Goal: Task Accomplishment & Management: Complete application form

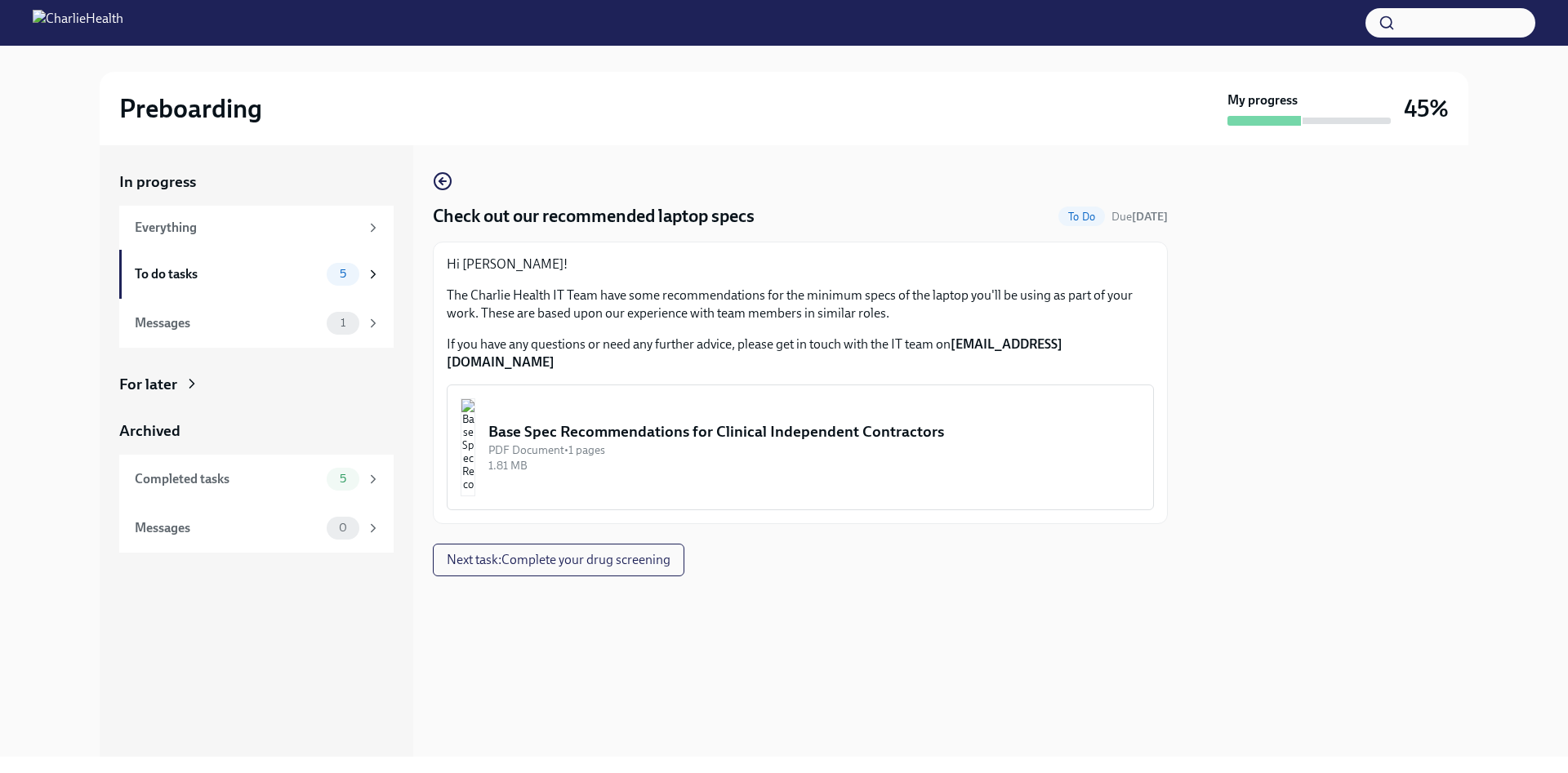
click at [597, 421] on div "Base Spec Recommendations for Clinical Independent Contractors" at bounding box center [814, 432] width 652 height 21
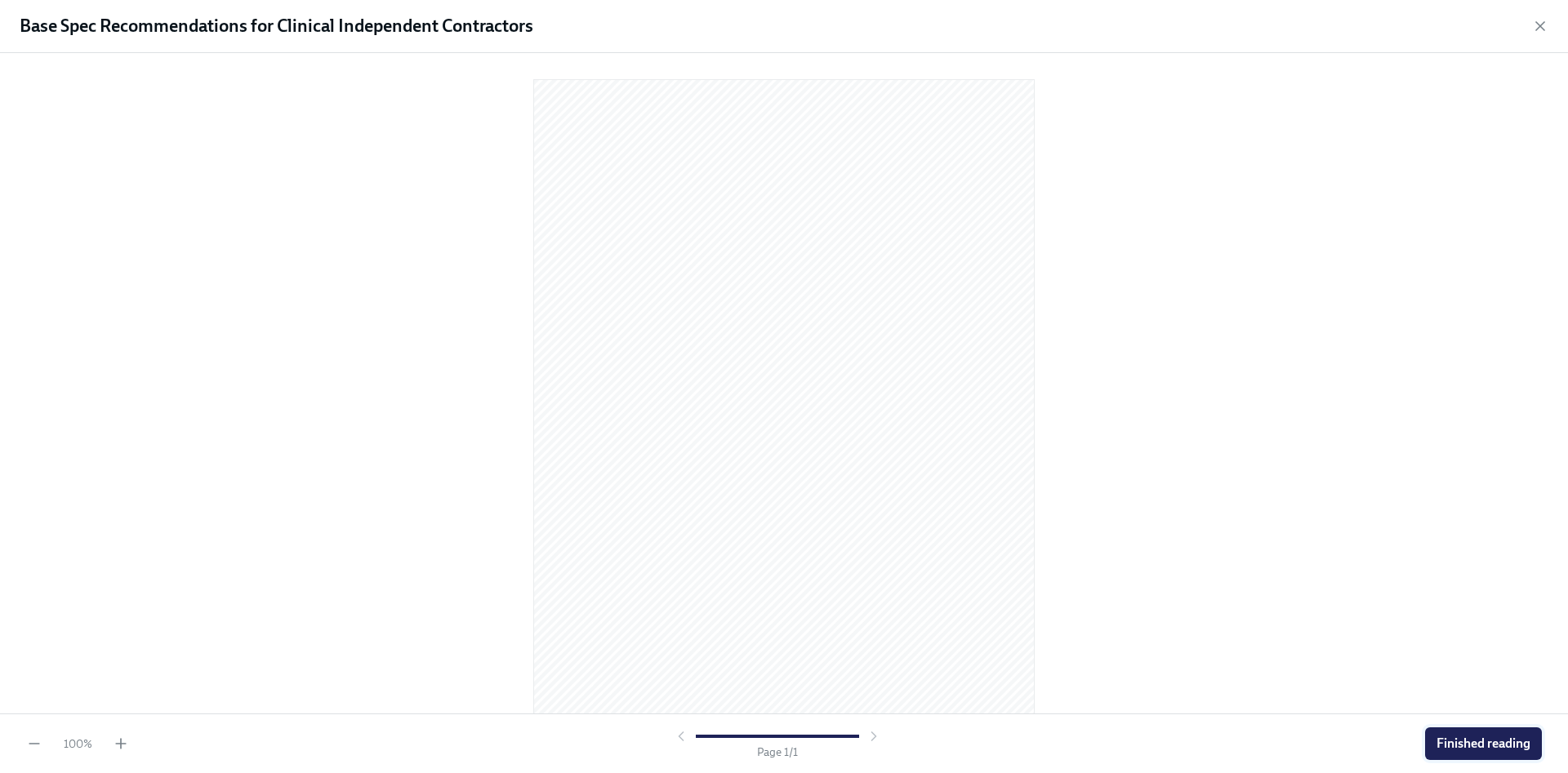
click at [1448, 733] on button "Finished reading" at bounding box center [1484, 743] width 117 height 33
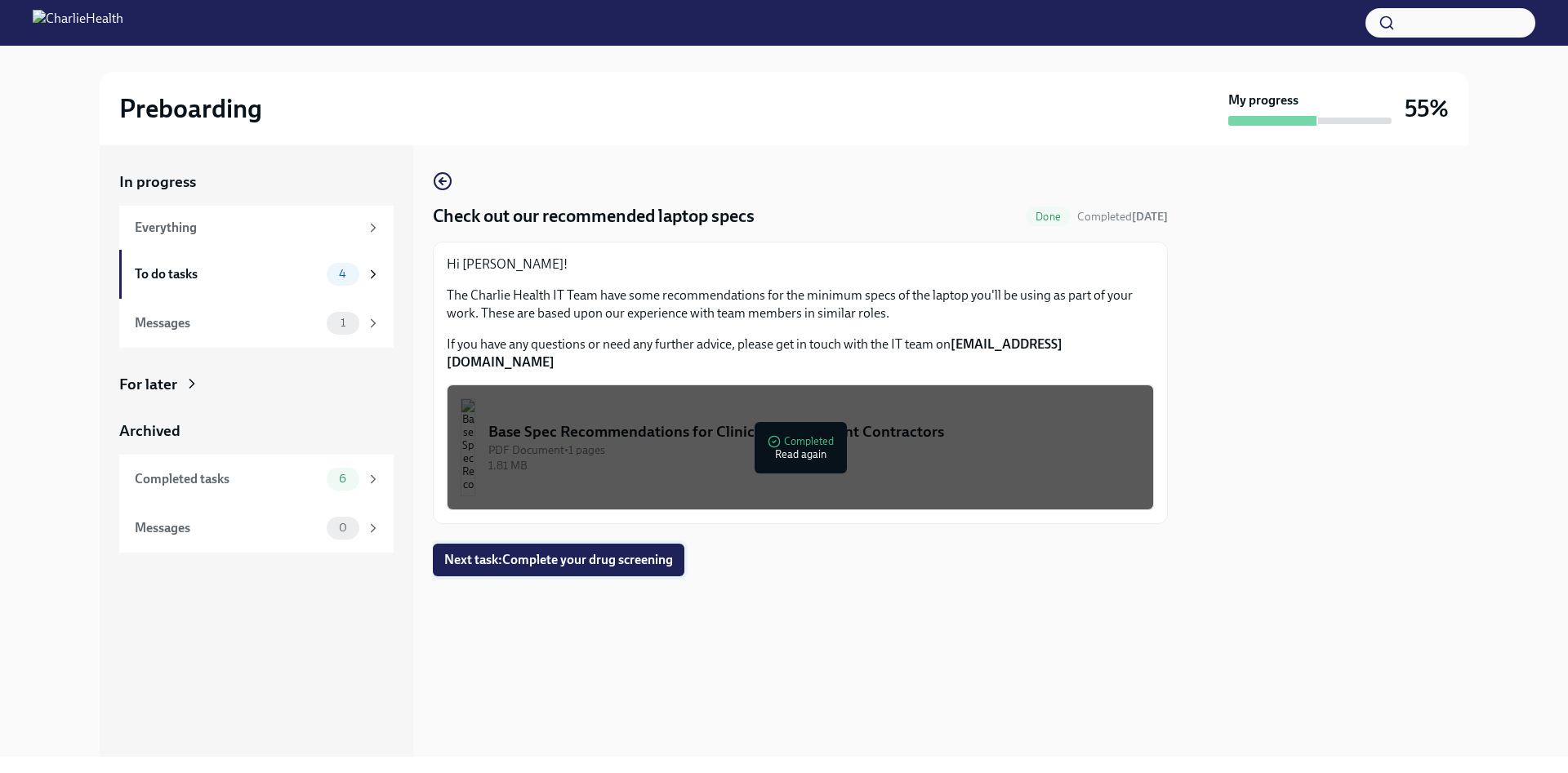
click at [661, 552] on span "Next task : Complete your drug screening" at bounding box center [558, 559] width 229 height 17
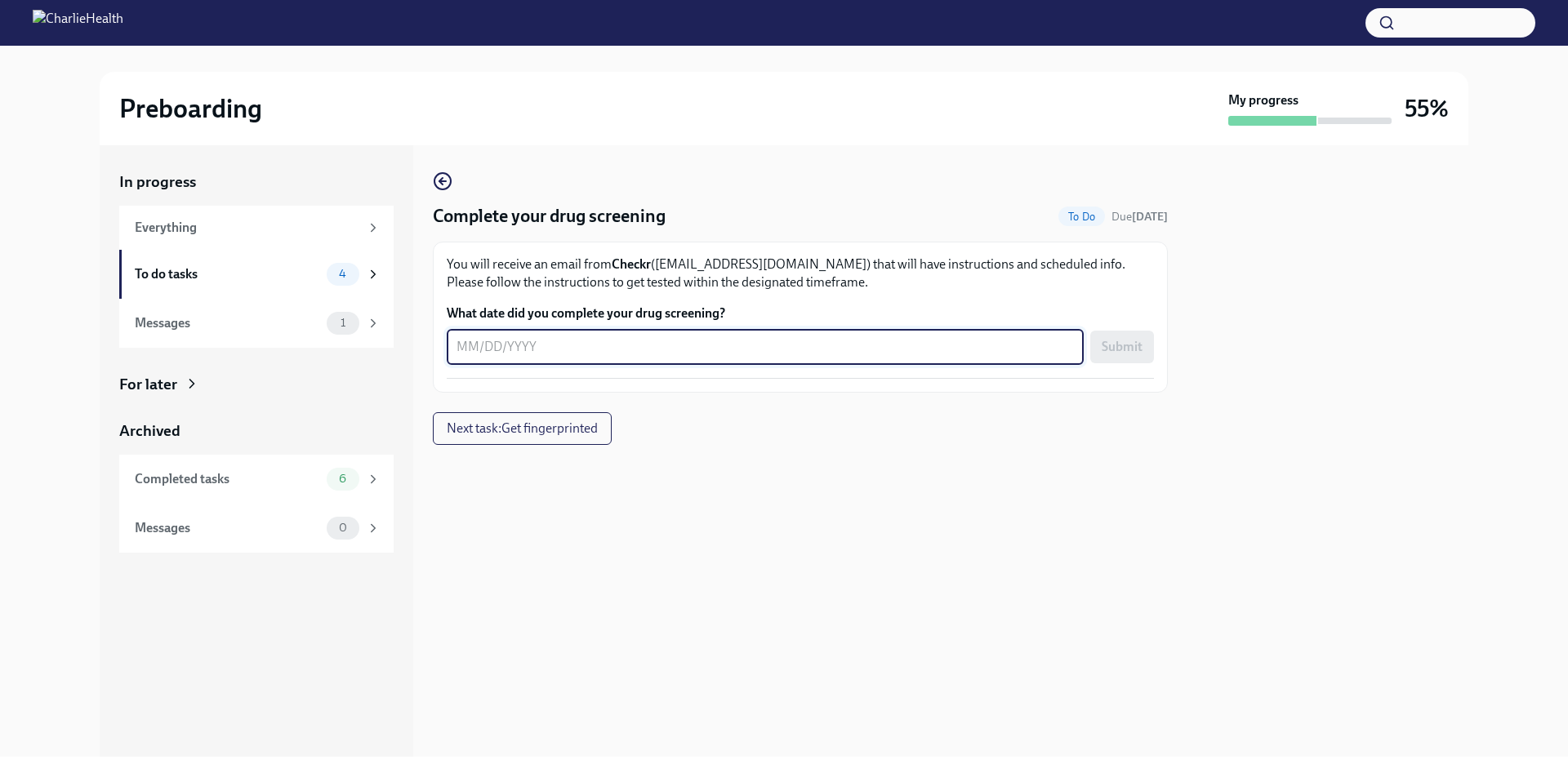
click at [499, 343] on textarea "What date did you complete your drug screening?" at bounding box center [765, 347] width 617 height 19
type textarea "[DATE]"
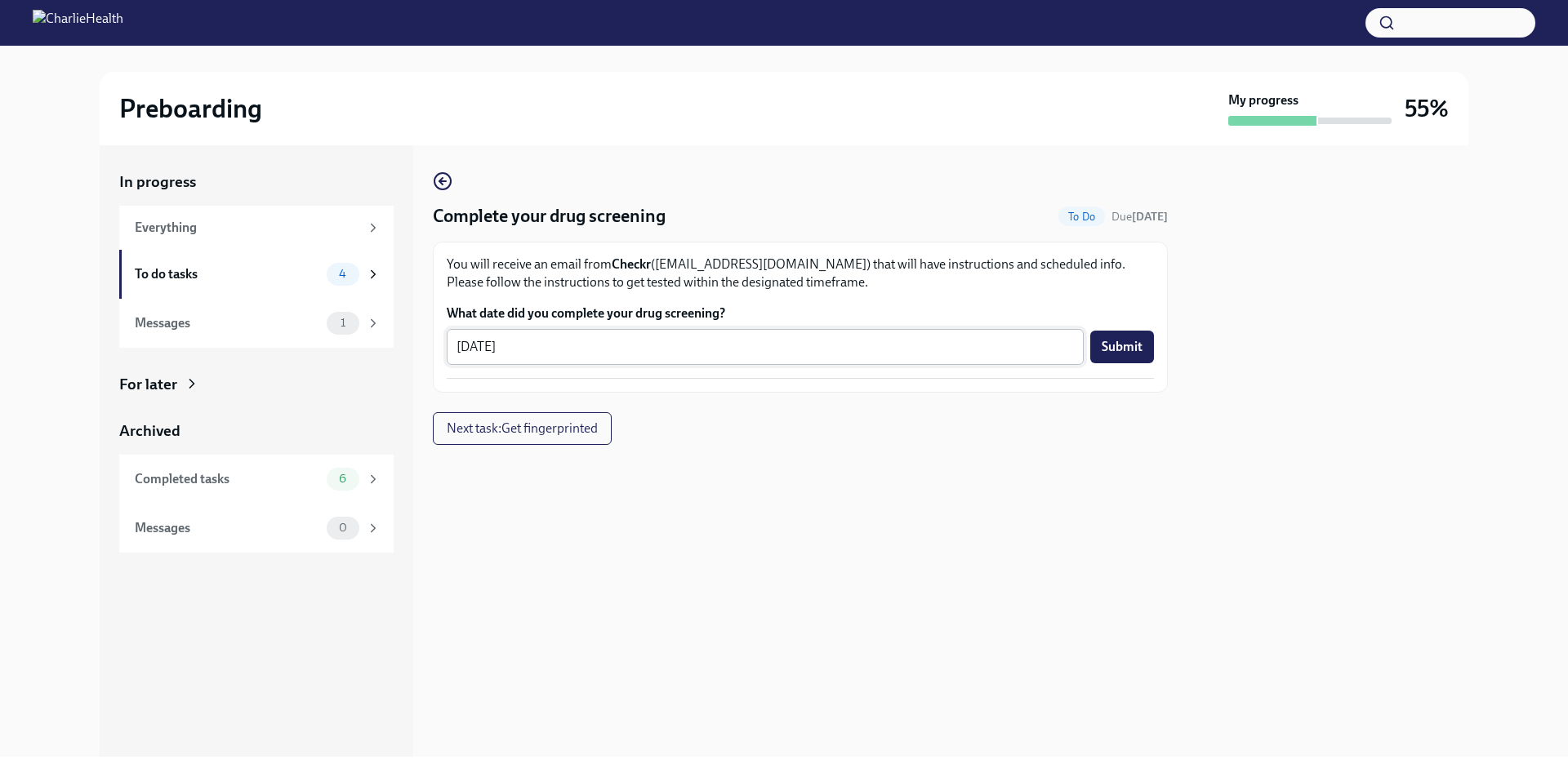
click at [693, 361] on div "[DATE] x ​" at bounding box center [765, 347] width 637 height 36
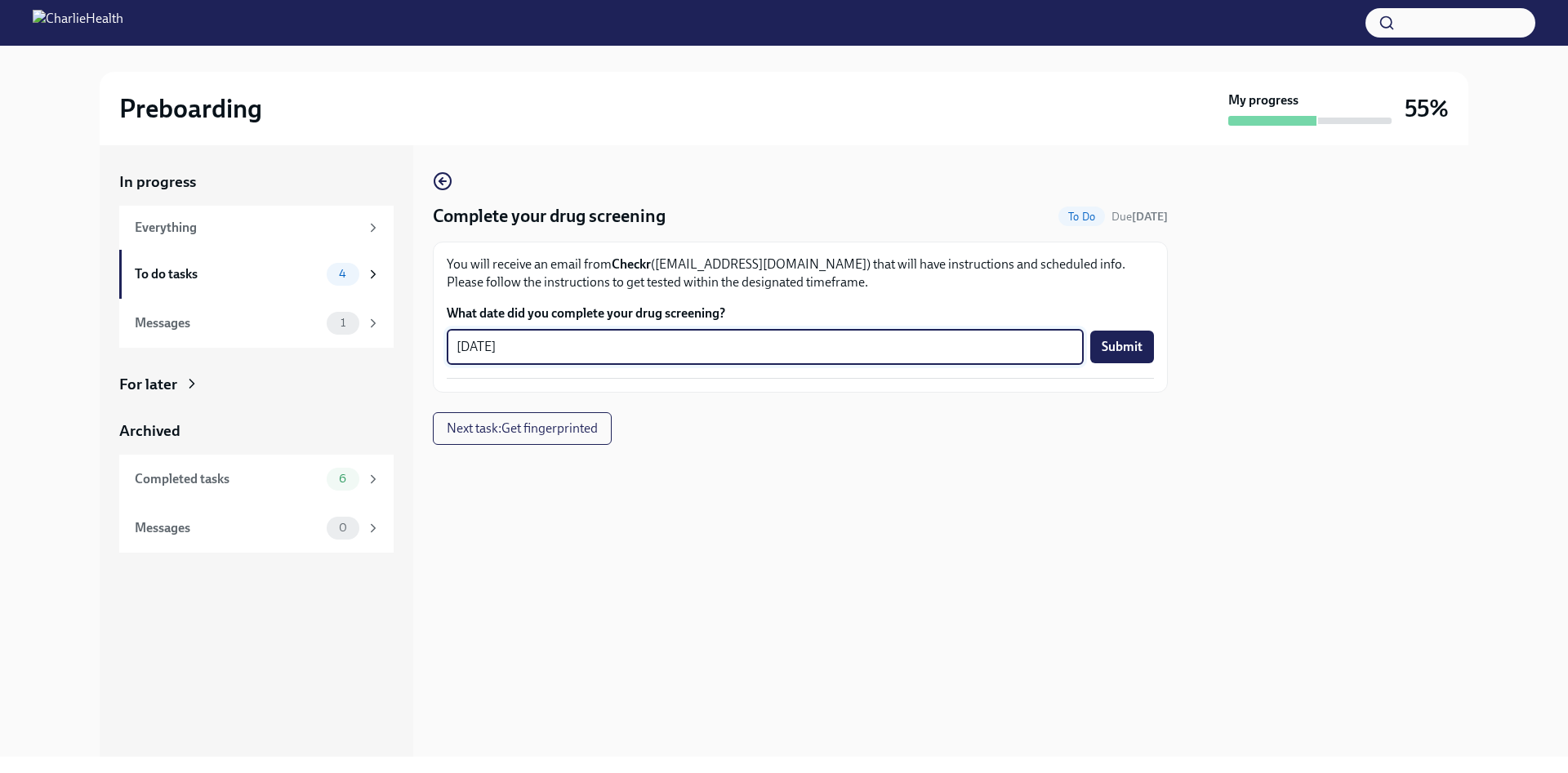
click at [693, 361] on div "[DATE] x ​" at bounding box center [765, 347] width 637 height 36
click at [1059, 348] on textarea "[DATE]" at bounding box center [765, 347] width 617 height 19
click at [1104, 351] on span "Submit" at bounding box center [1122, 347] width 41 height 17
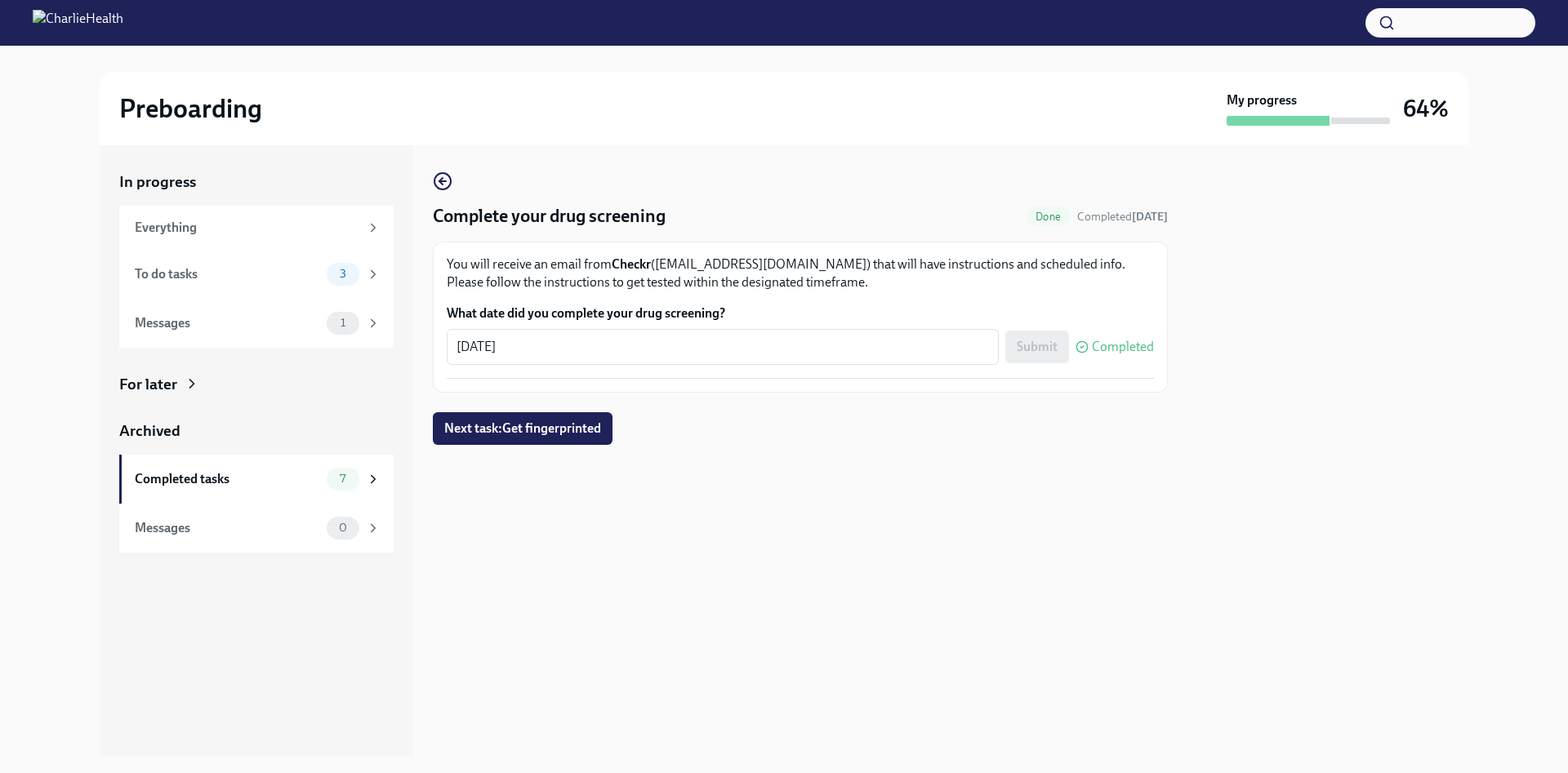
click at [1071, 376] on div "You will receive an email from Checkr ([EMAIL_ADDRESS][DOMAIN_NAME]) that will …" at bounding box center [800, 318] width 707 height 124
click at [1042, 388] on div "You will receive an email from Checkr ([EMAIL_ADDRESS][DOMAIN_NAME]) that will …" at bounding box center [800, 317] width 735 height 151
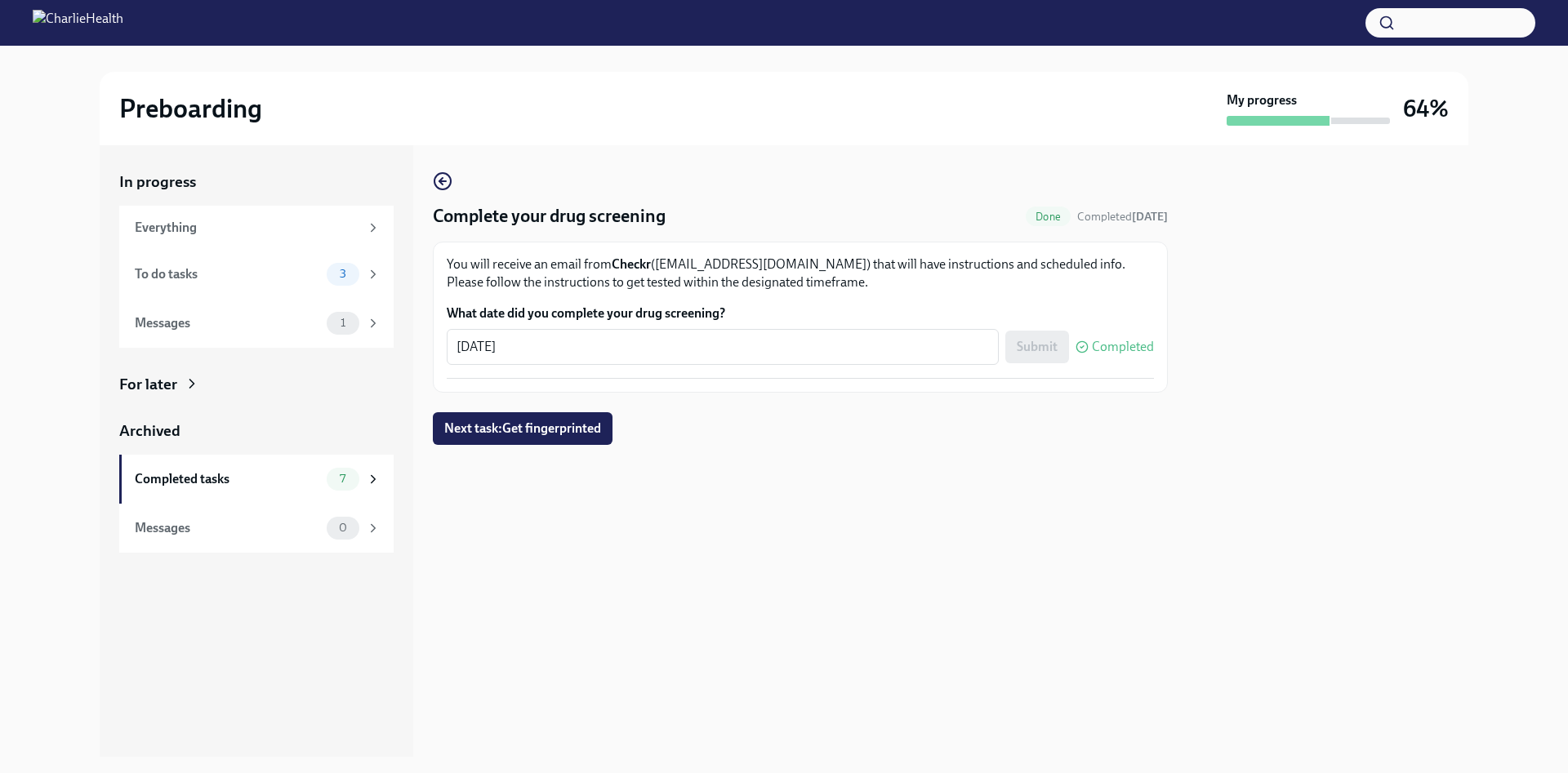
click at [584, 403] on div "Complete your drug screening Done Completed [DATE] You will receive an email fr…" at bounding box center [800, 308] width 735 height 274
click at [554, 421] on button "Next task : Get fingerprinted" at bounding box center [523, 428] width 180 height 33
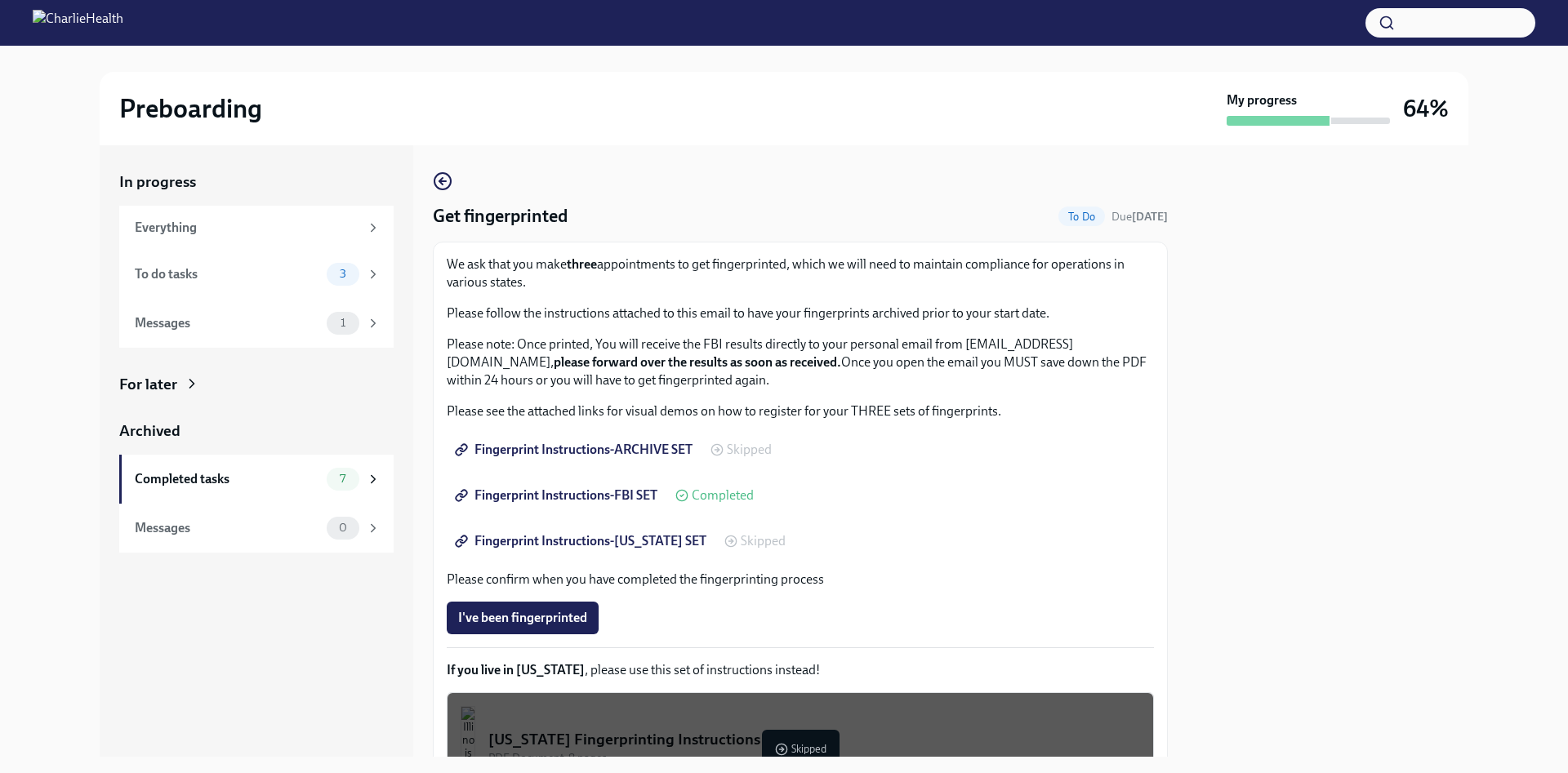
click at [649, 402] on div "We ask that you make three appointments to get fingerprinted, which we will nee…" at bounding box center [800, 537] width 707 height 563
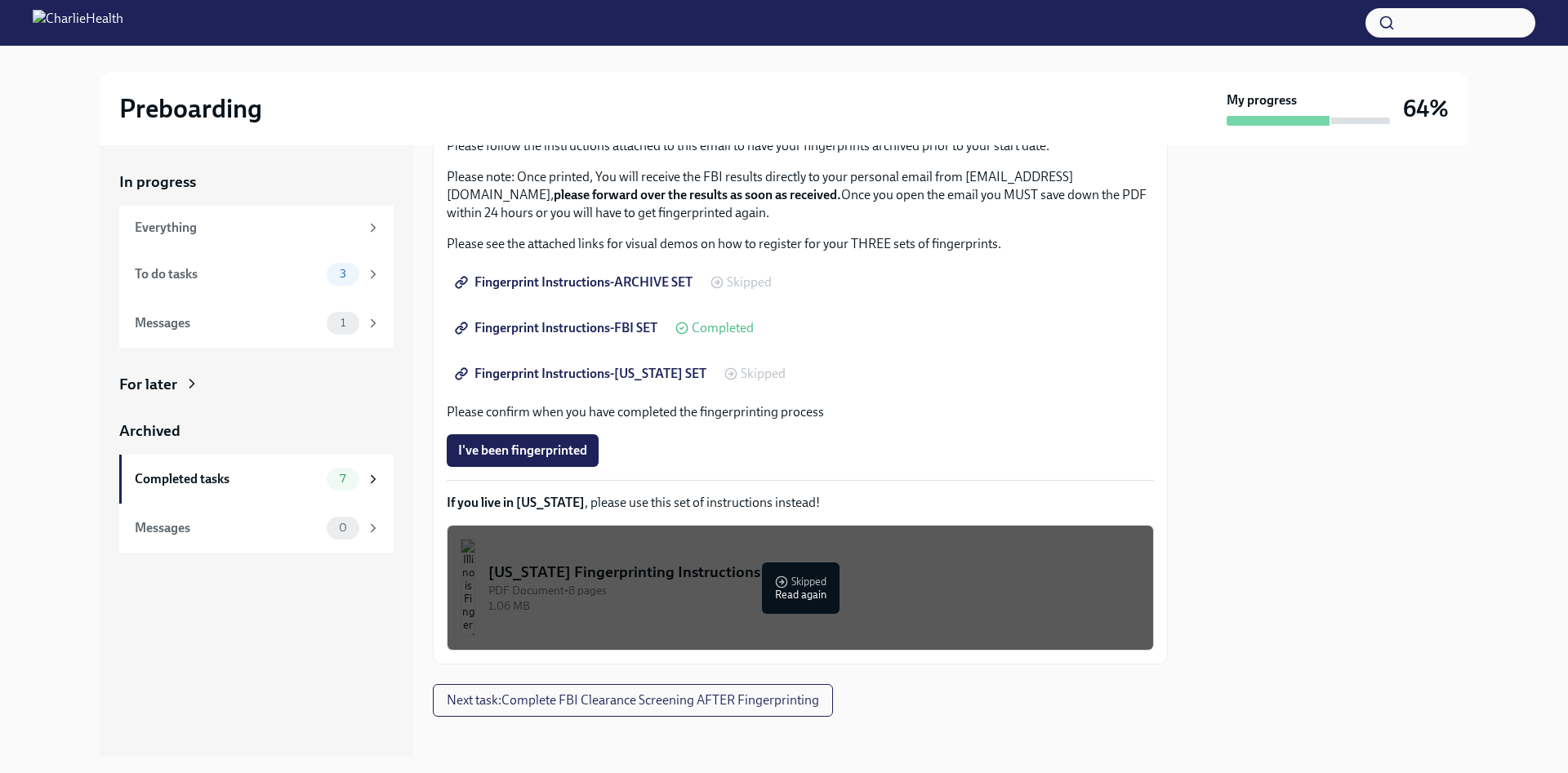
scroll to position [180, 0]
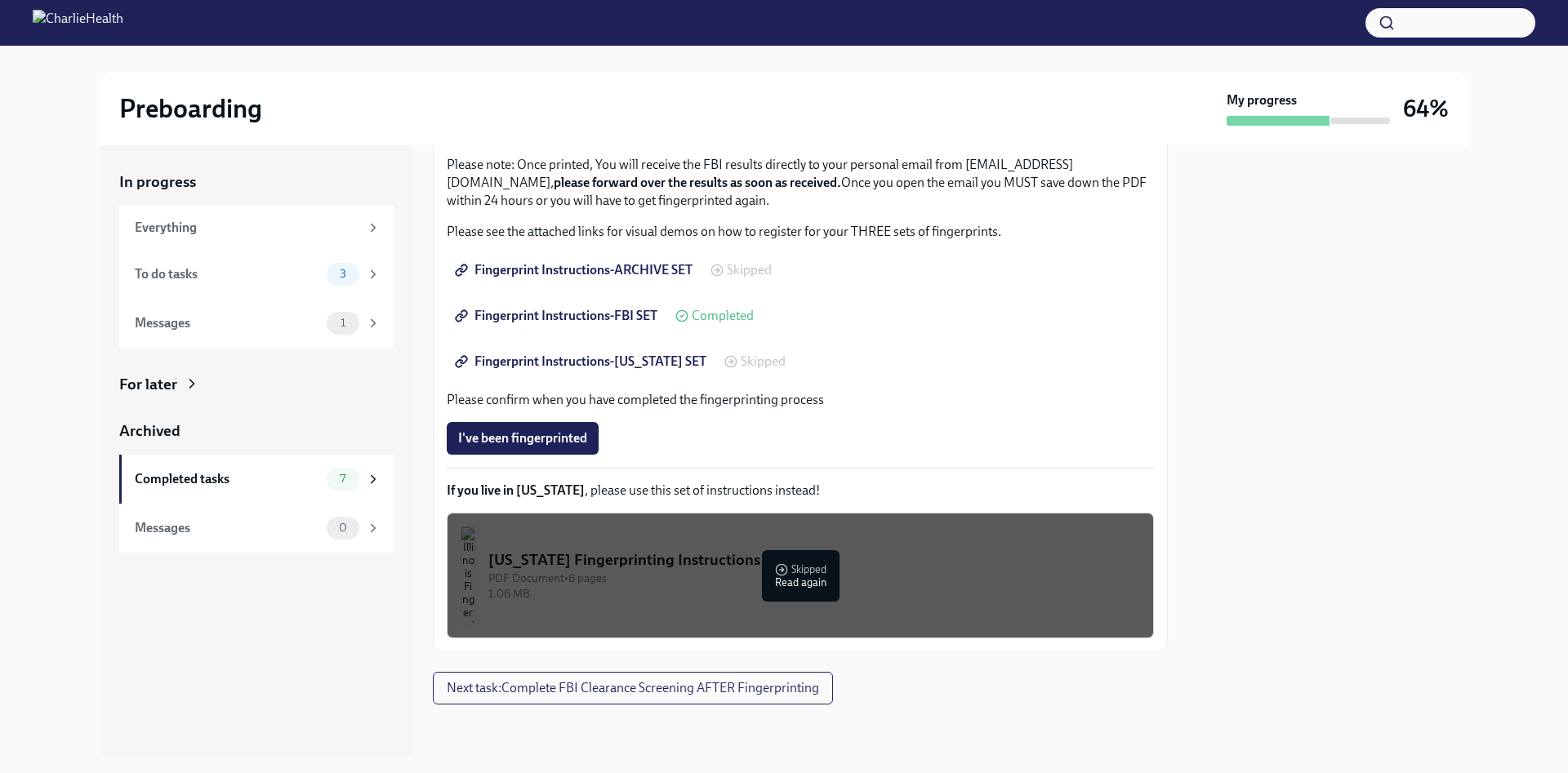
click at [718, 312] on span "Completed" at bounding box center [723, 316] width 62 height 13
click at [652, 317] on span "Fingerprint Instructions-FBI SET" at bounding box center [558, 316] width 200 height 17
click at [352, 316] on div "1" at bounding box center [343, 323] width 33 height 23
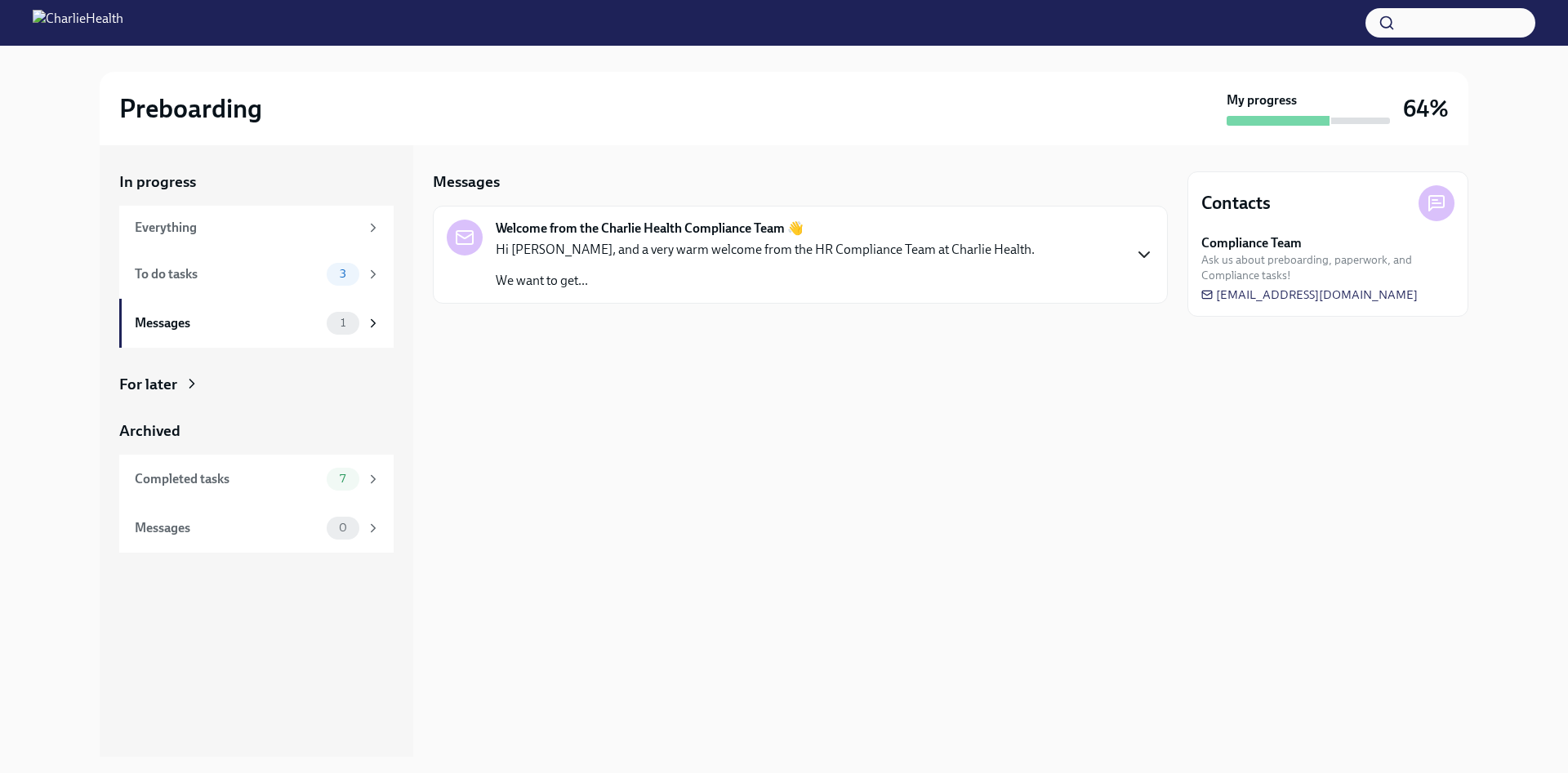
click at [1142, 254] on icon "button" at bounding box center [1144, 255] width 10 height 5
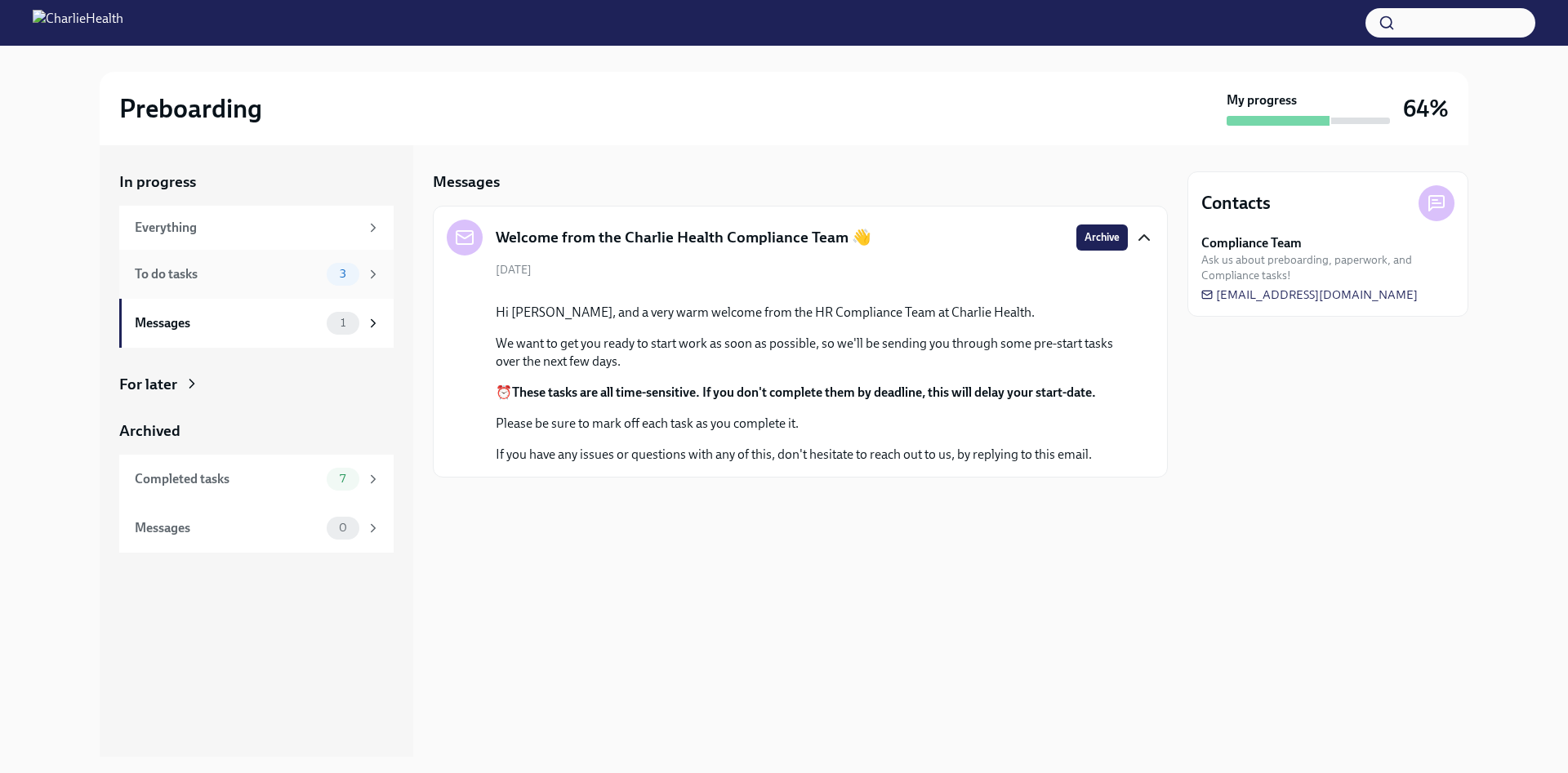
click at [345, 275] on span "3" at bounding box center [343, 274] width 26 height 12
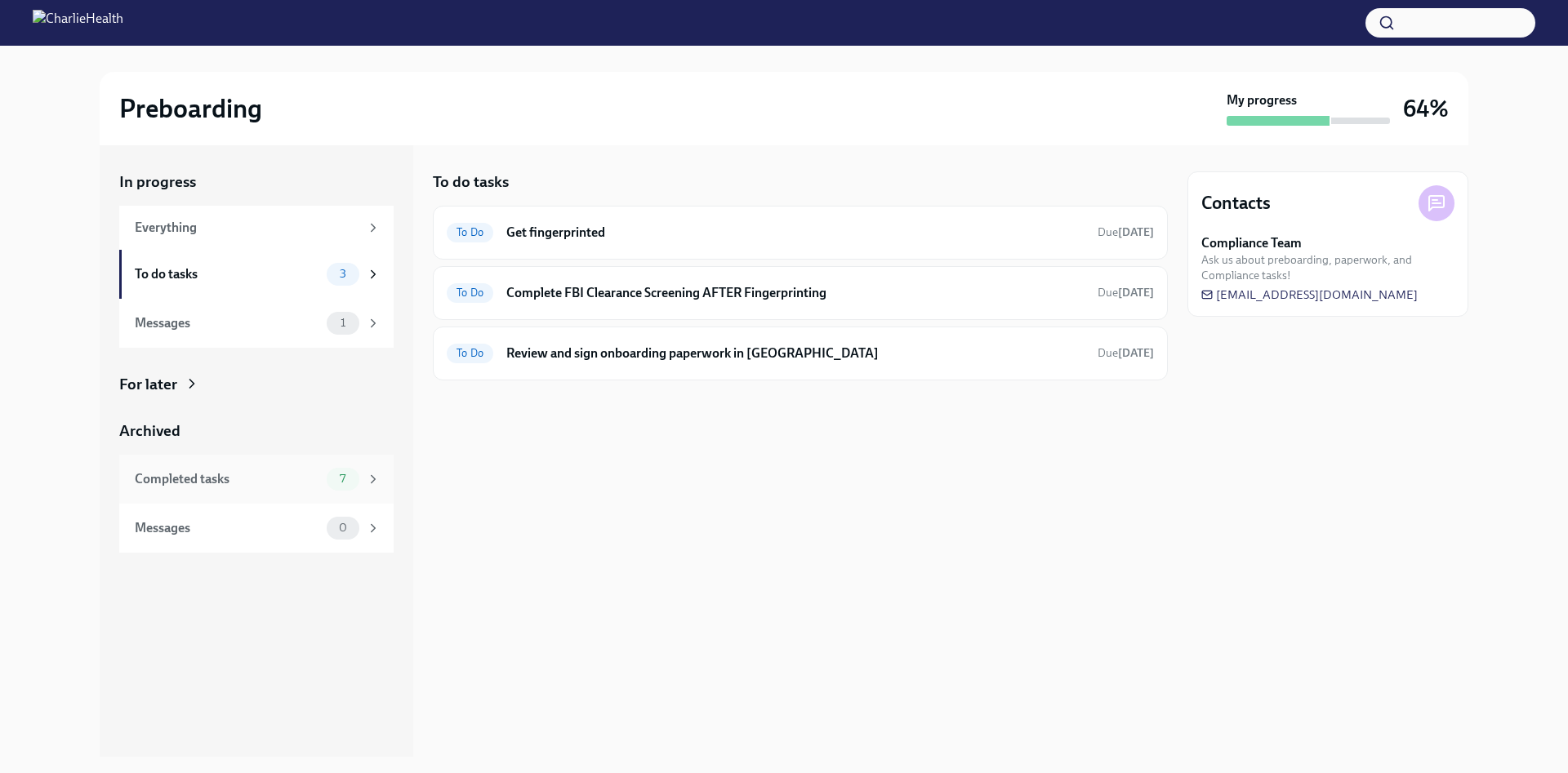
click at [344, 478] on span "7" at bounding box center [343, 479] width 26 height 12
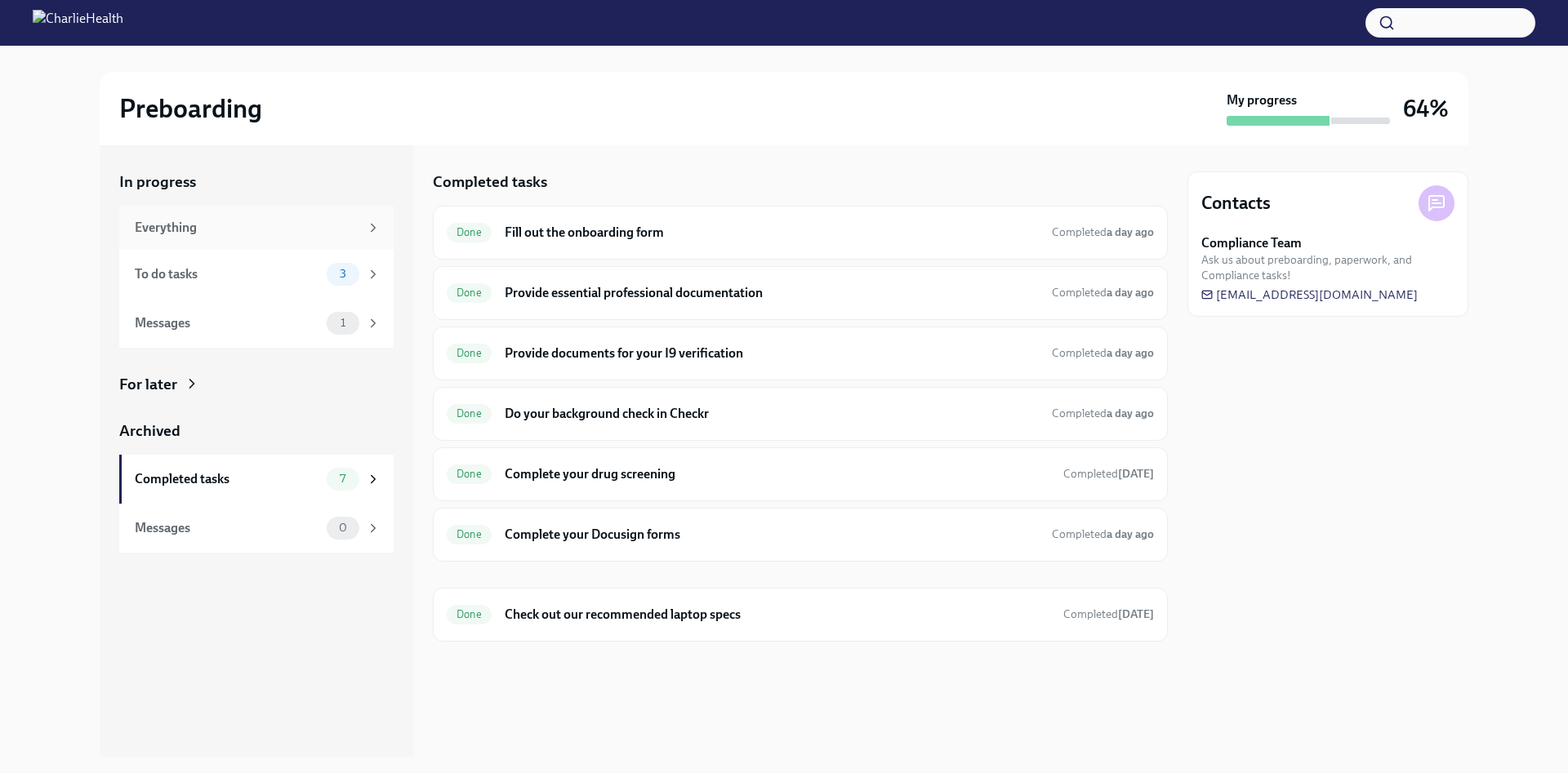
click at [226, 236] on div "Everything" at bounding box center [247, 228] width 224 height 18
